Goal: Task Accomplishment & Management: Manage account settings

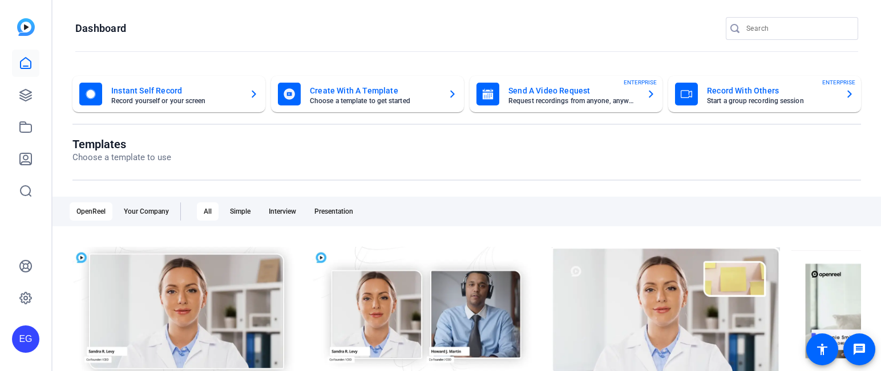
scroll to position [1, 0]
click at [21, 338] on div "EG" at bounding box center [25, 339] width 27 height 27
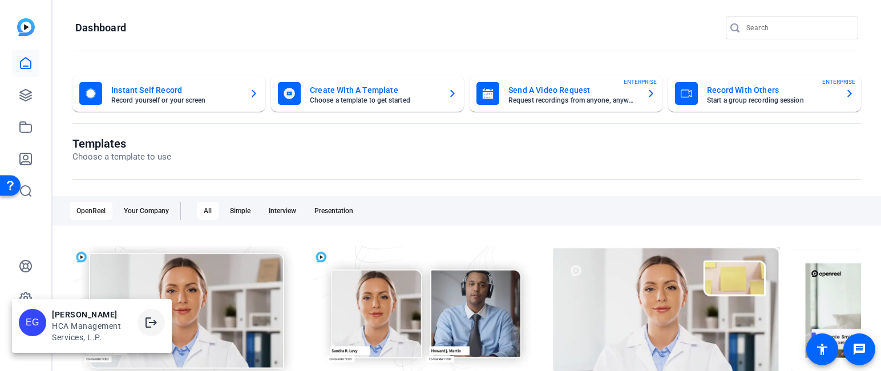
click at [155, 325] on mat-icon "logout" at bounding box center [151, 323] width 14 height 14
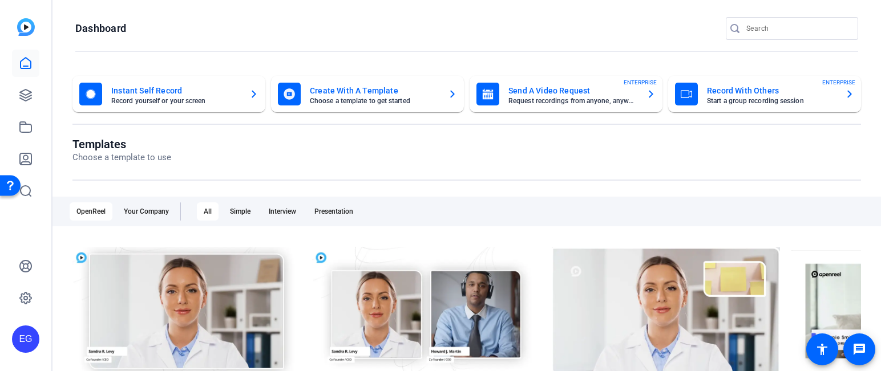
click at [24, 342] on div "EG" at bounding box center [25, 339] width 27 height 27
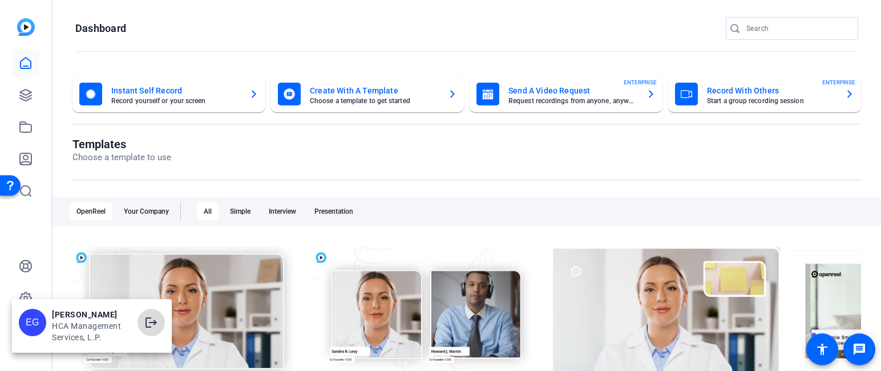
click at [155, 326] on mat-icon "logout" at bounding box center [151, 323] width 14 height 14
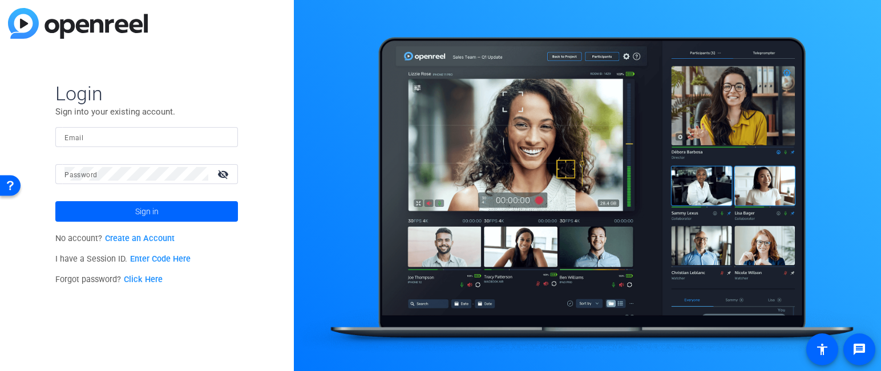
click at [157, 136] on input "Email" at bounding box center [146, 137] width 164 height 14
type input "[EMAIL_ADDRESS][PERSON_NAME][DOMAIN_NAME]"
click at [175, 133] on input "[EMAIL_ADDRESS][PERSON_NAME][DOMAIN_NAME]" at bounding box center [146, 137] width 164 height 14
click at [151, 301] on div "Login Sign into your existing account. Email [EMAIL_ADDRESS][PERSON_NAME][DOMAI…" at bounding box center [147, 185] width 294 height 371
